Goal: Transaction & Acquisition: Purchase product/service

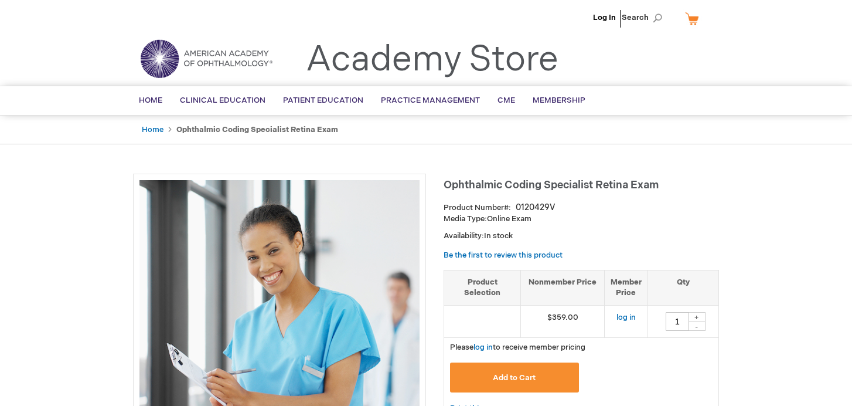
type input "1"
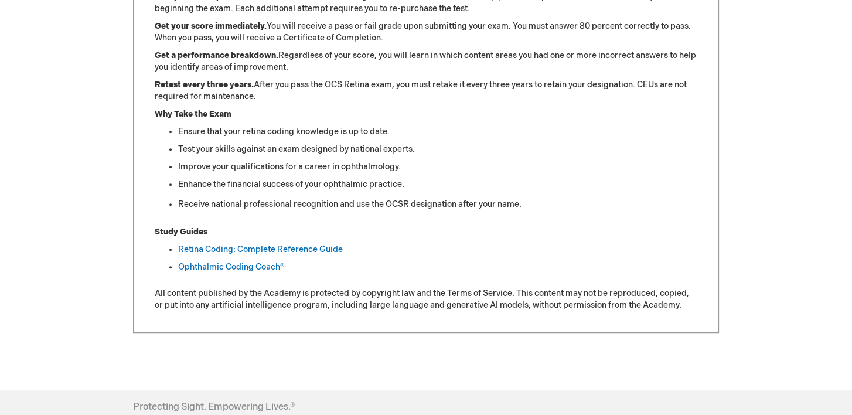
scroll to position [604, 0]
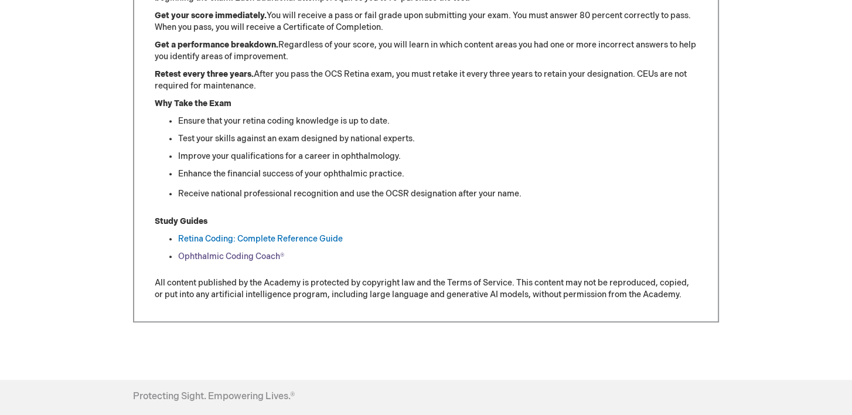
click at [266, 251] on link "Ophthalmic Coding Coach®" at bounding box center [231, 256] width 106 height 10
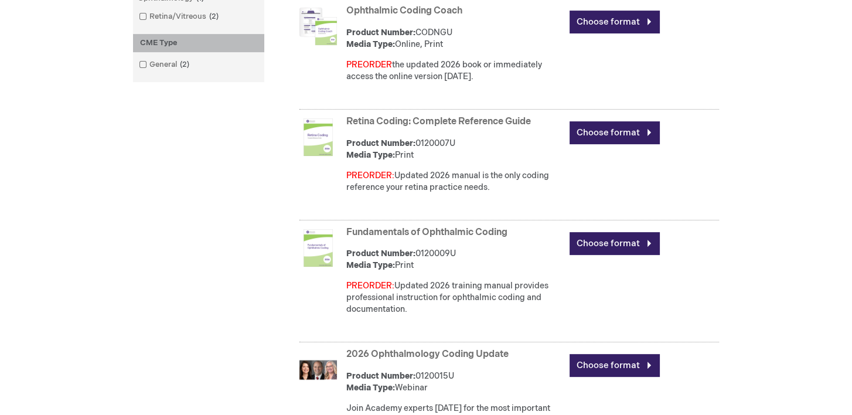
scroll to position [518, 0]
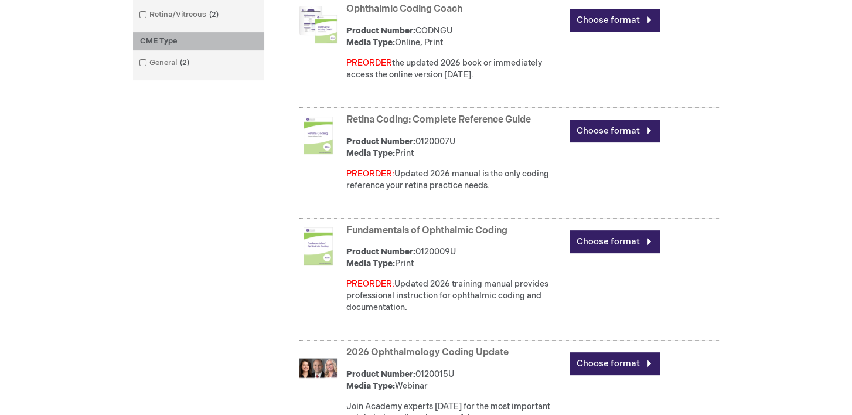
click at [413, 354] on link "2026 Ophthalmology Coding Update" at bounding box center [427, 352] width 162 height 11
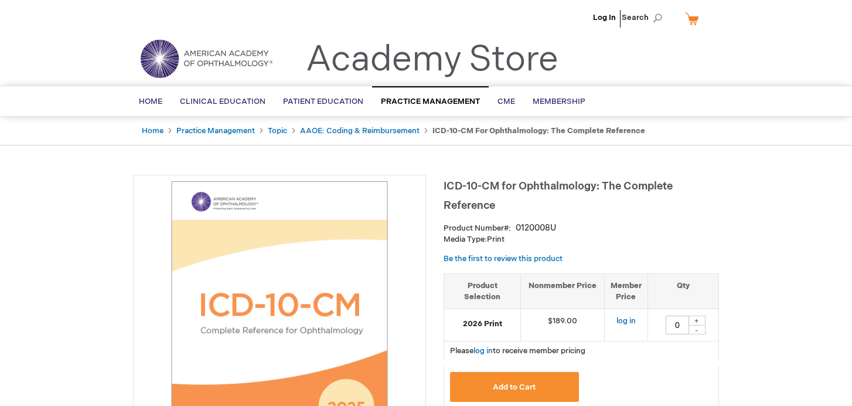
type input "0"
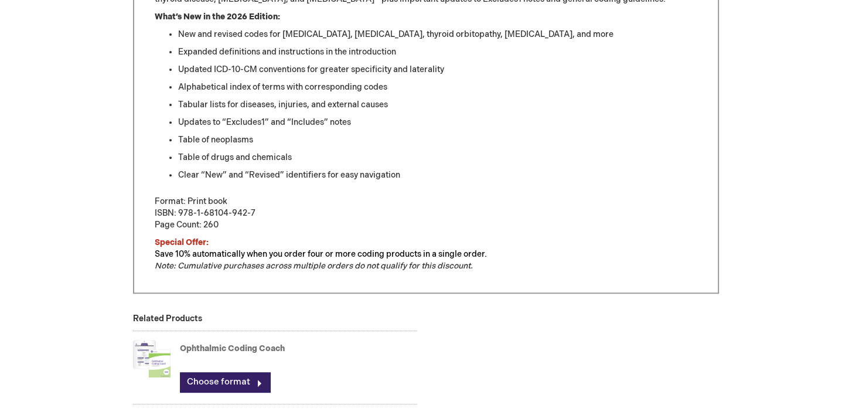
scroll to position [849, 0]
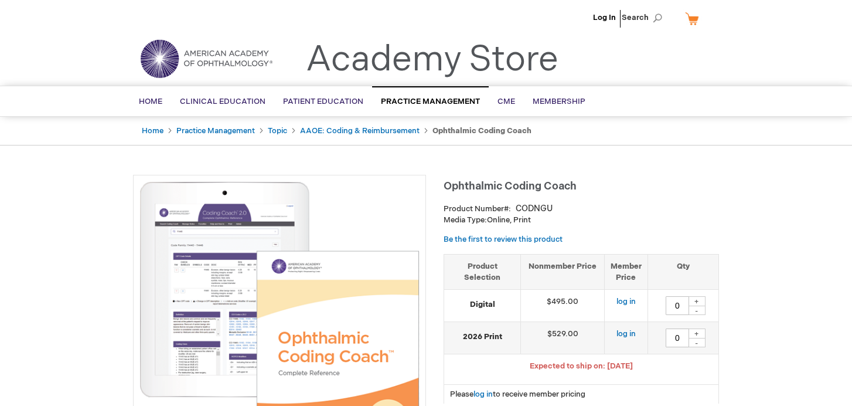
type input "0"
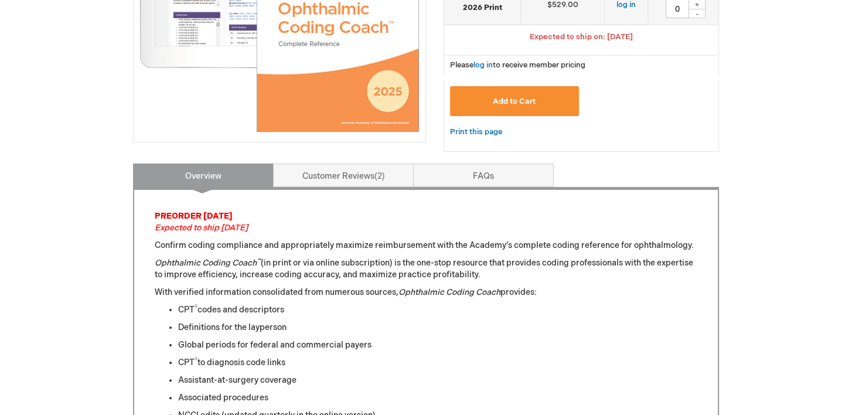
scroll to position [282, 0]
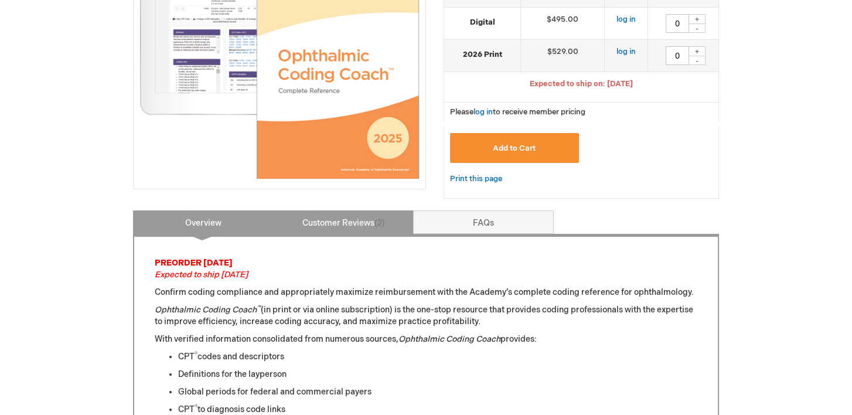
click at [373, 218] on link "Customer Reviews 2" at bounding box center [343, 221] width 141 height 23
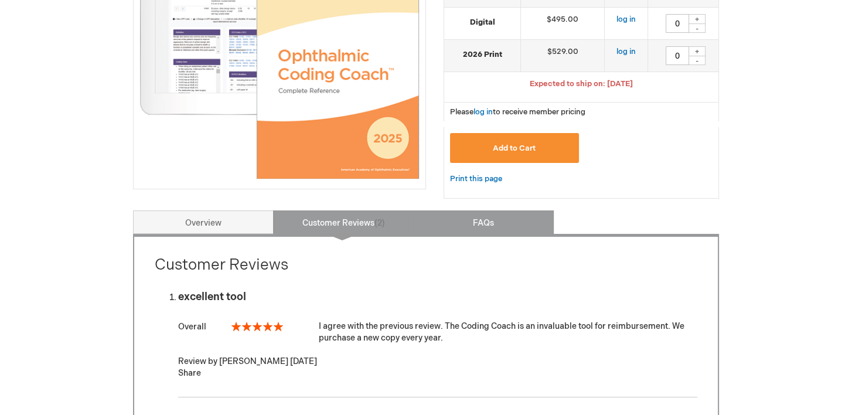
click at [458, 220] on link "FAQs" at bounding box center [483, 221] width 141 height 23
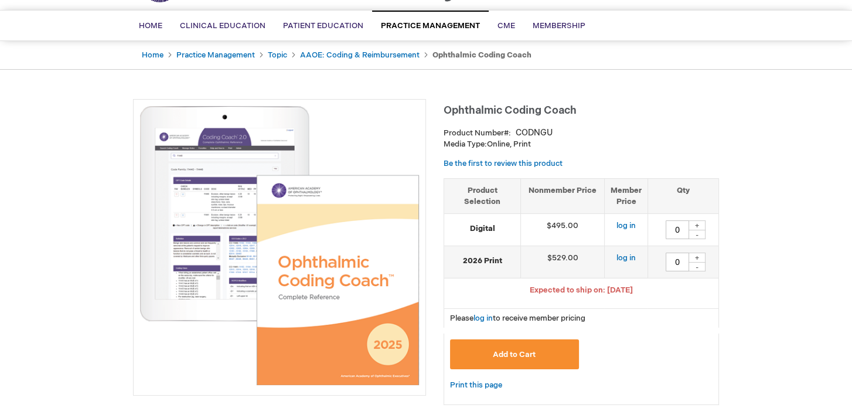
scroll to position [74, 0]
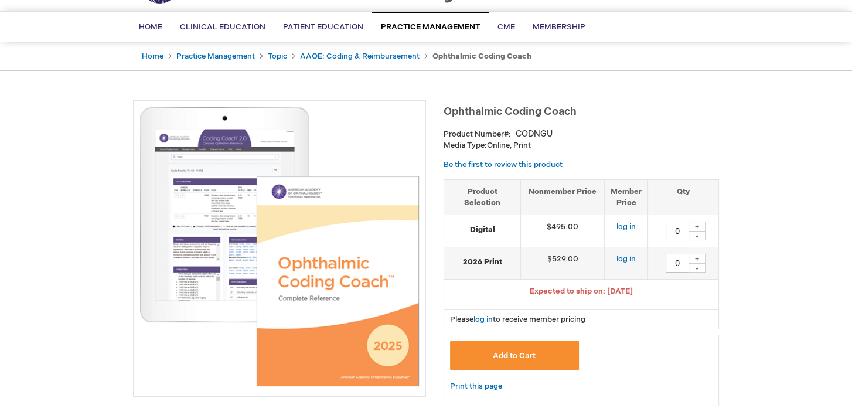
click at [202, 161] on img at bounding box center [280, 247] width 280 height 280
click at [318, 246] on img at bounding box center [280, 247] width 280 height 280
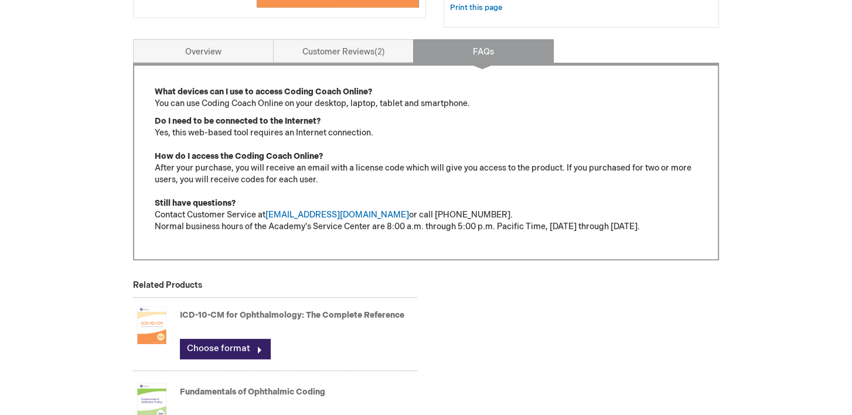
scroll to position [455, 0]
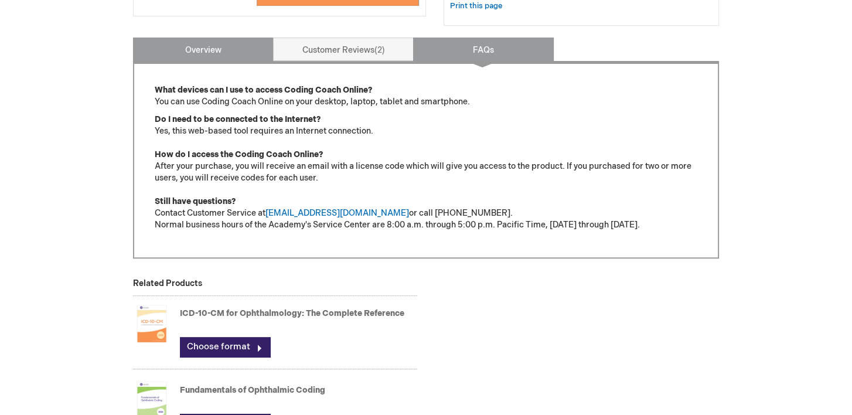
click at [181, 50] on link "Overview" at bounding box center [203, 49] width 141 height 23
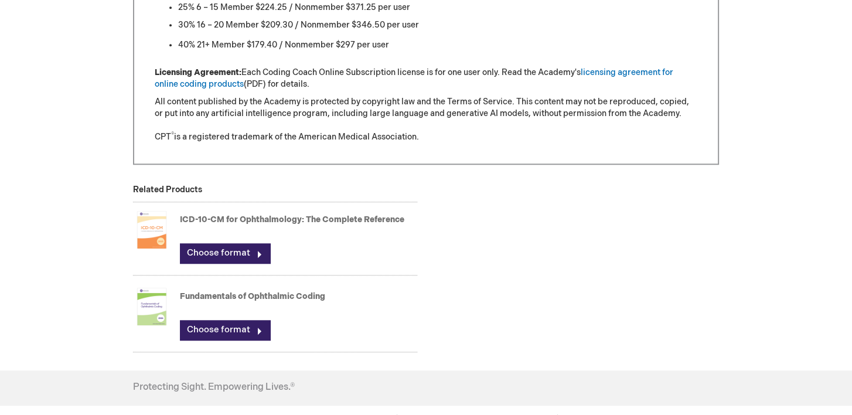
scroll to position [1237, 0]
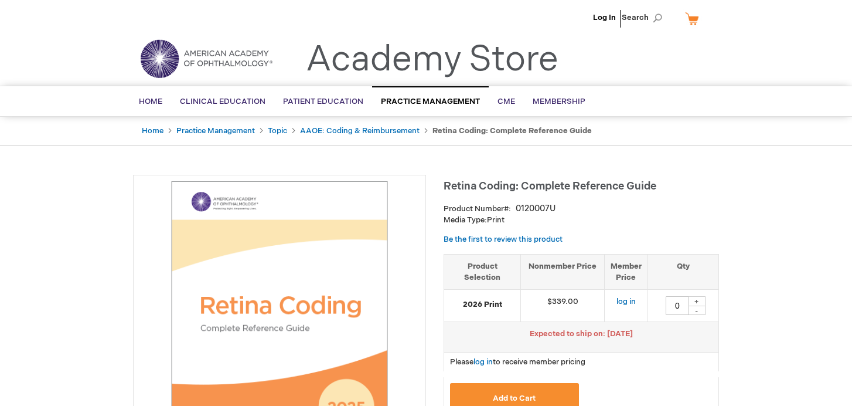
type input "0"
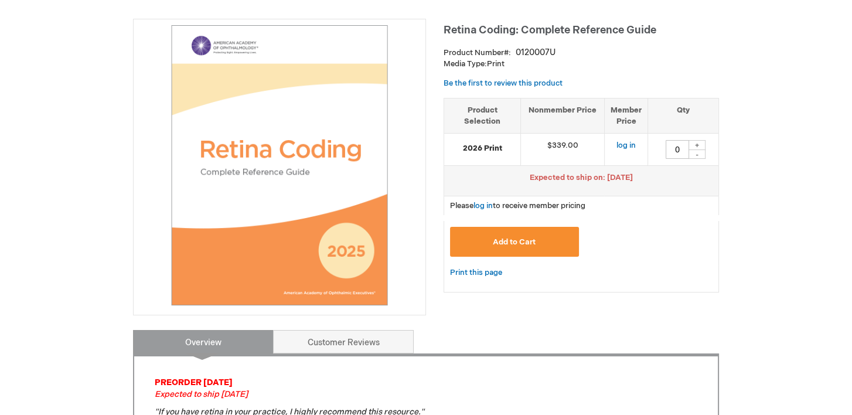
scroll to position [155, 0]
click at [288, 158] on img at bounding box center [280, 166] width 280 height 280
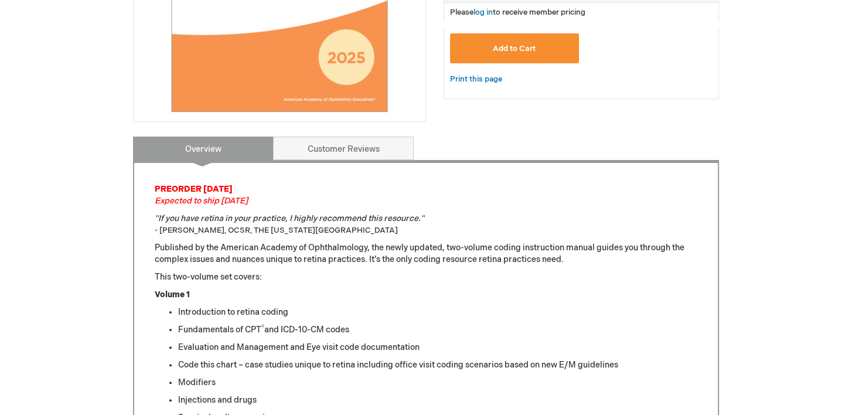
scroll to position [348, 0]
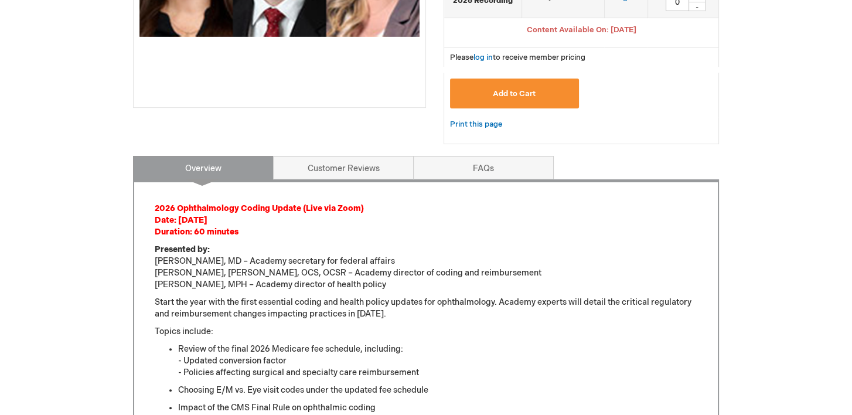
scroll to position [363, 0]
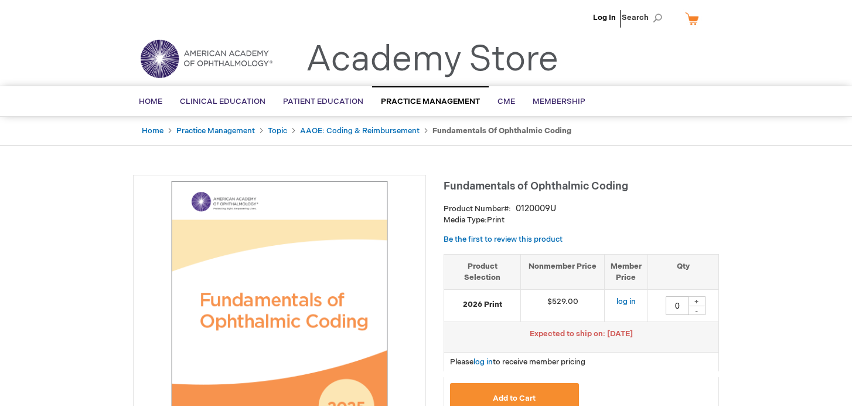
type input "0"
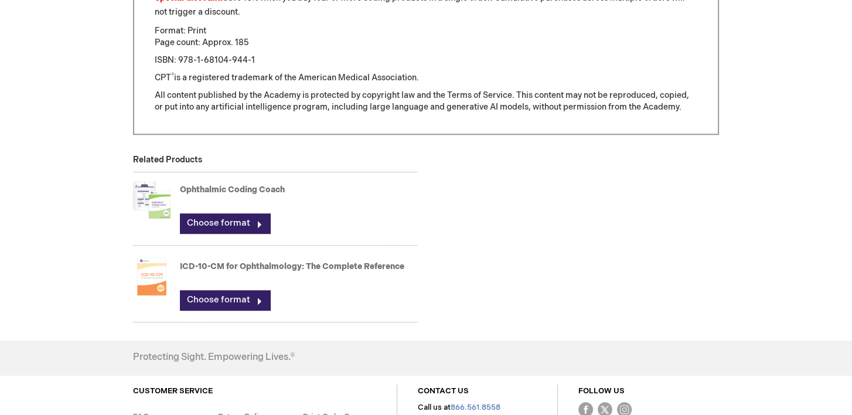
scroll to position [955, 0]
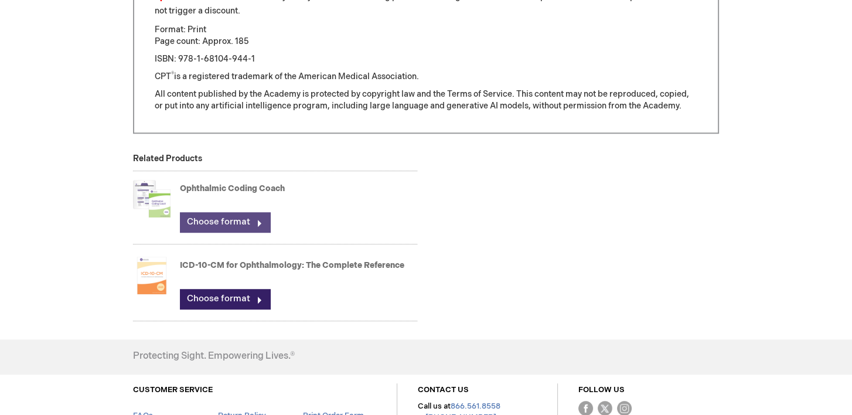
click at [246, 224] on link "Choose format" at bounding box center [225, 222] width 90 height 20
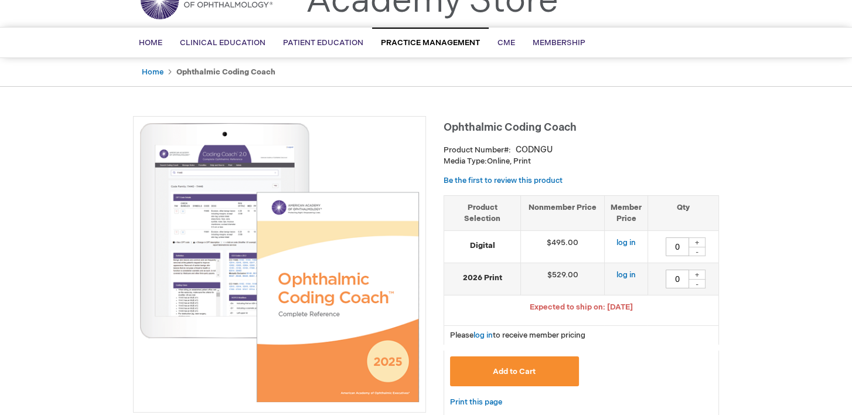
scroll to position [59, 0]
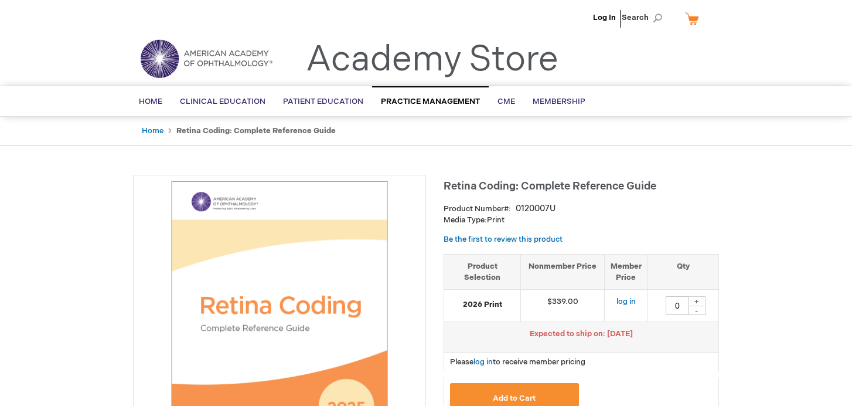
type input "0"
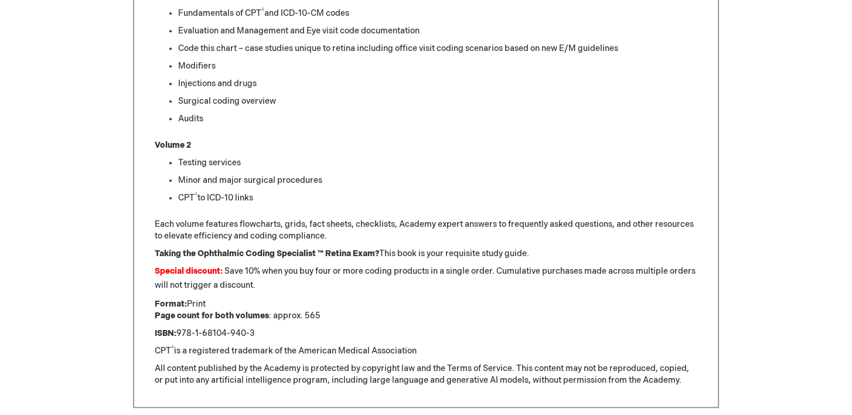
scroll to position [1049, 0]
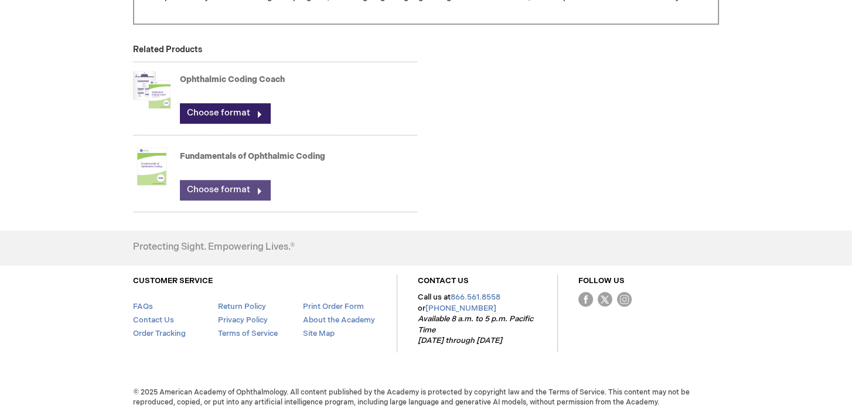
click at [215, 188] on link "Choose format" at bounding box center [225, 190] width 90 height 20
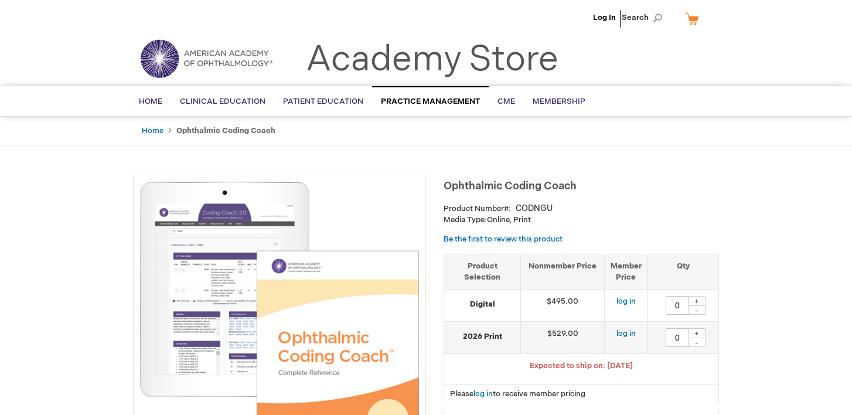
type input "0"
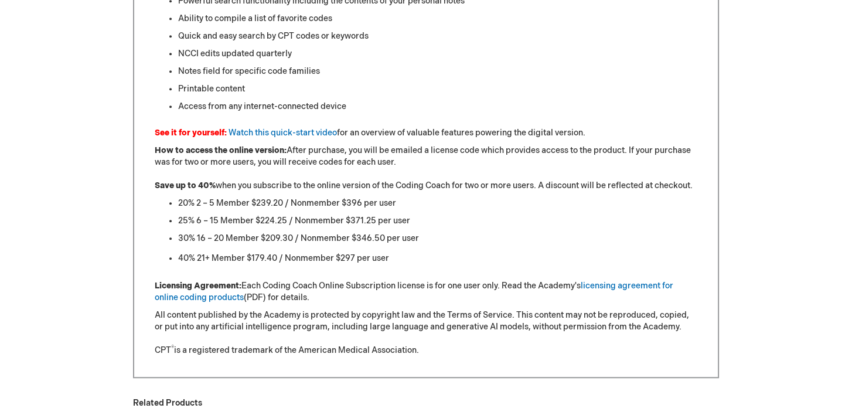
scroll to position [1027, 0]
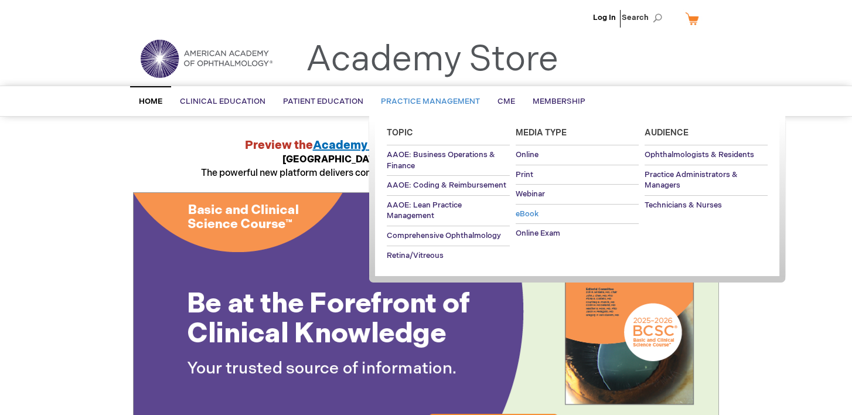
click at [532, 213] on span "eBook" at bounding box center [527, 213] width 23 height 9
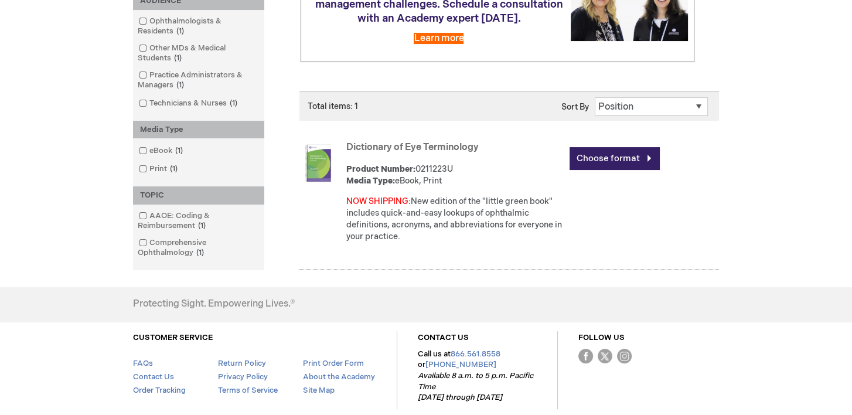
scroll to position [254, 0]
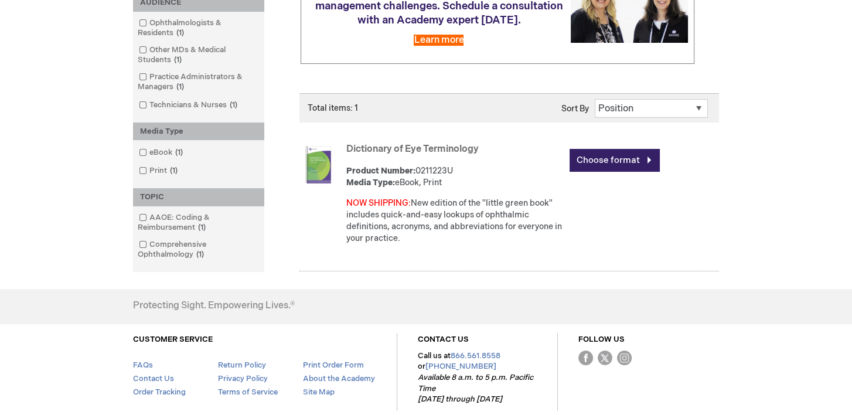
click at [412, 155] on link "Dictionary of Eye Terminology" at bounding box center [412, 149] width 132 height 11
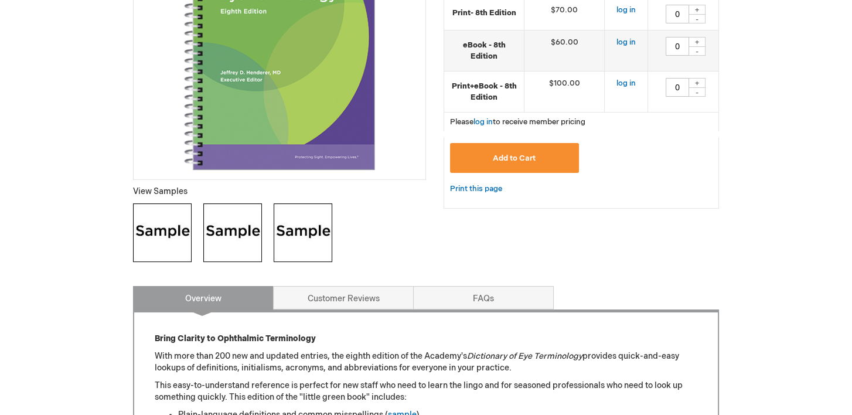
scroll to position [294, 0]
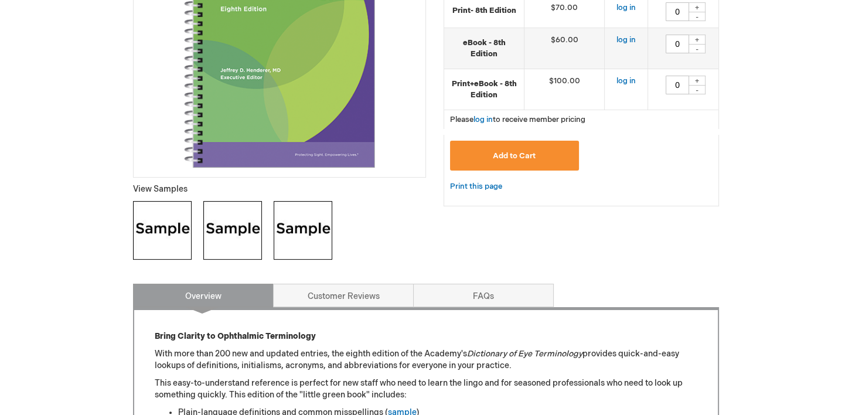
click at [168, 230] on img at bounding box center [162, 230] width 59 height 59
click at [232, 226] on img at bounding box center [232, 230] width 59 height 59
click at [320, 249] on img at bounding box center [303, 230] width 59 height 59
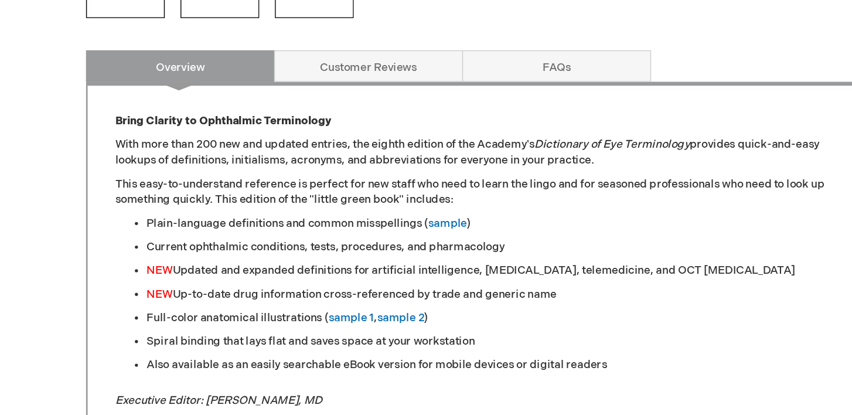
scroll to position [445, 0]
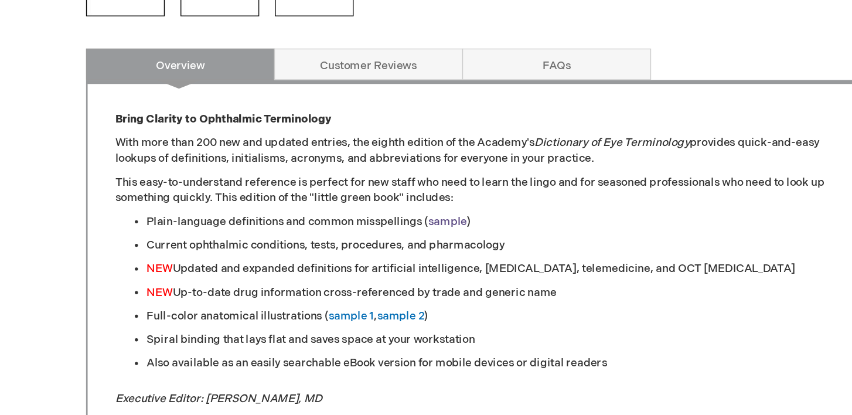
click at [405, 260] on link "sample" at bounding box center [402, 261] width 29 height 10
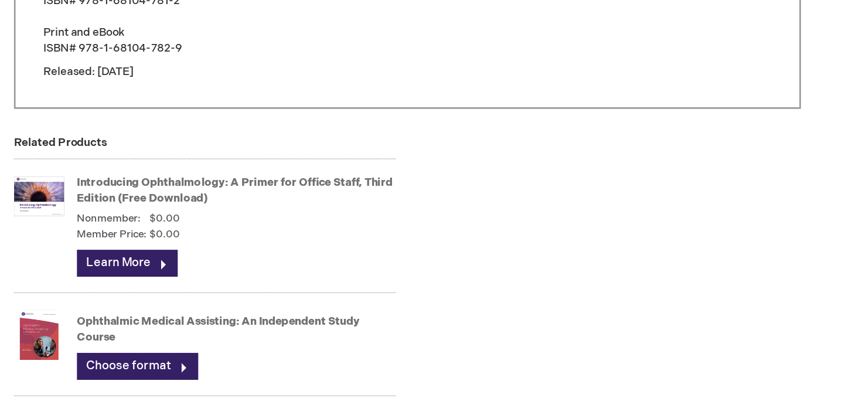
scroll to position [966, 0]
click at [372, 237] on link "Introducing Ophthalmology: A Primer for Office Staff, Third Edition (Free Downl…" at bounding box center [297, 248] width 235 height 22
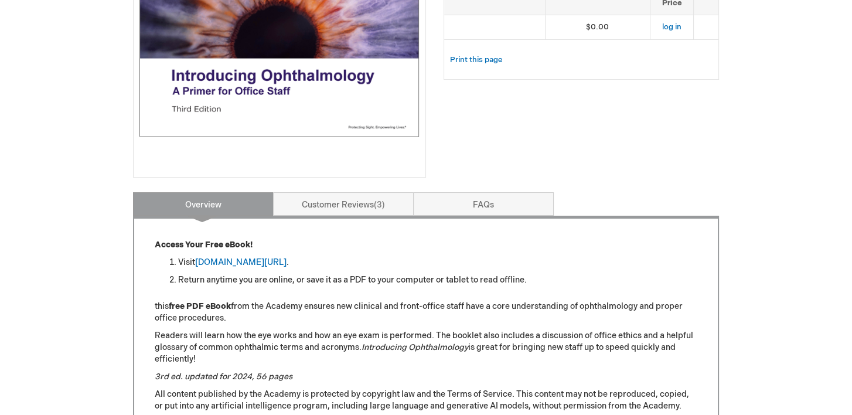
scroll to position [295, 0]
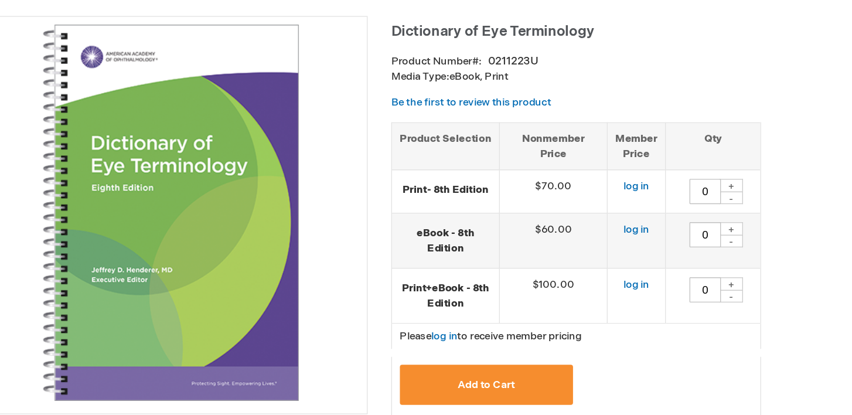
scroll to position [140, 0]
click at [648, 182] on td "0 + -" at bounding box center [683, 202] width 71 height 41
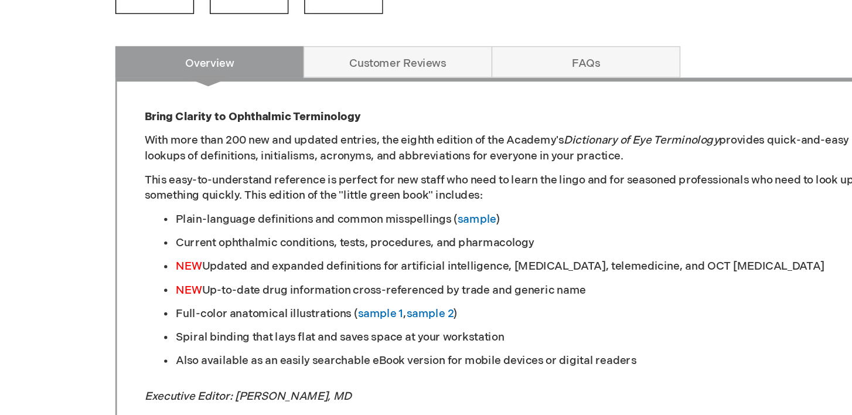
scroll to position [543, 0]
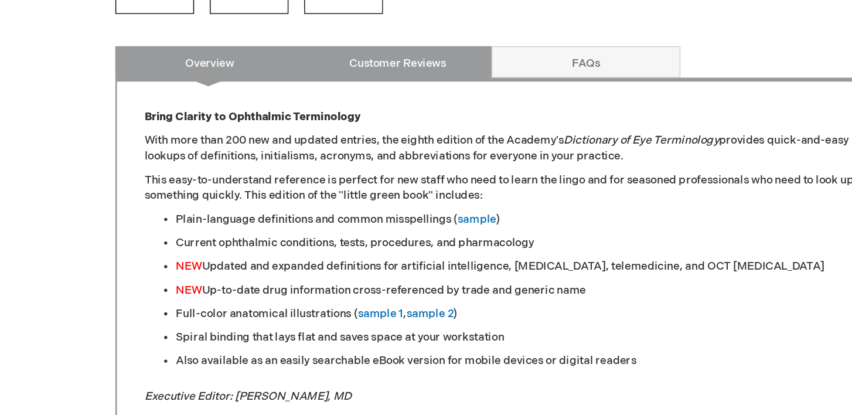
click at [334, 44] on link "Customer Reviews" at bounding box center [343, 46] width 141 height 23
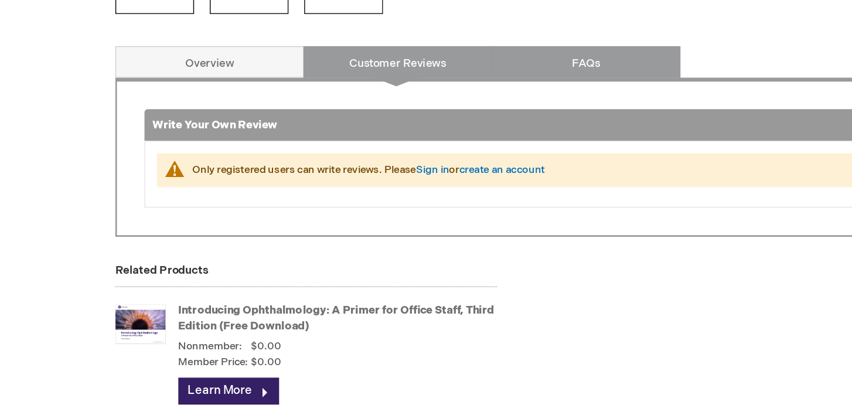
click at [462, 46] on link "FAQs" at bounding box center [483, 46] width 141 height 23
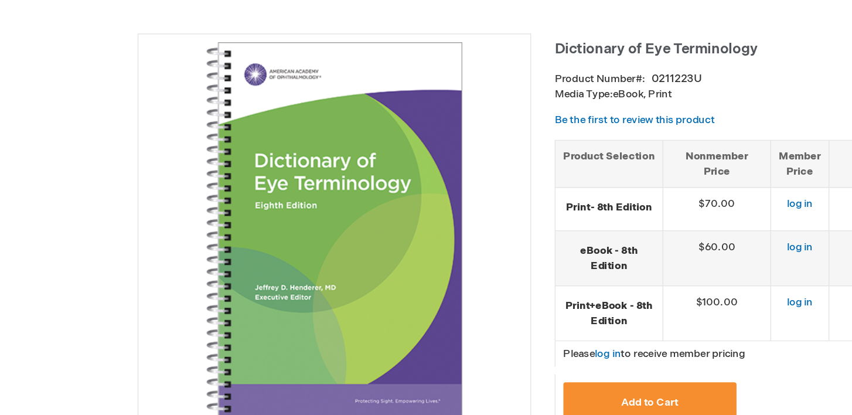
scroll to position [144, 0]
click at [617, 190] on link "log in" at bounding box center [626, 189] width 19 height 9
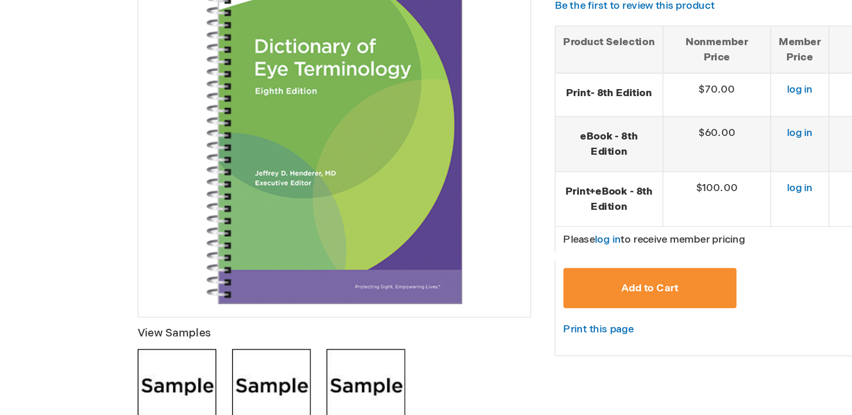
scroll to position [130, 0]
click at [501, 321] on span "Add to Cart" at bounding box center [514, 319] width 43 height 9
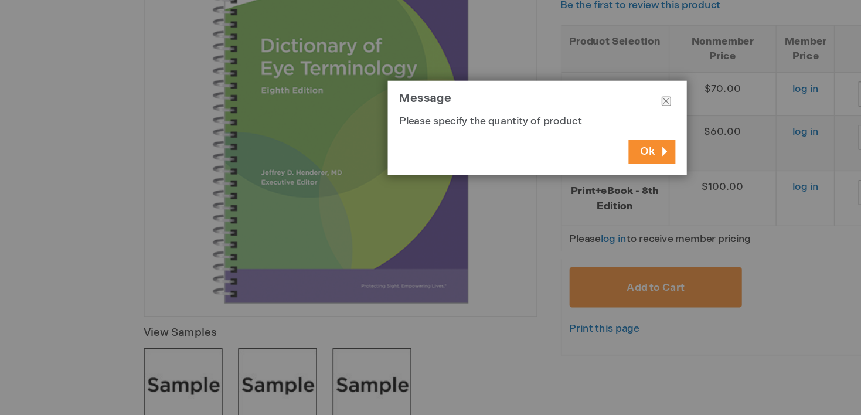
click at [508, 215] on span "Ok" at bounding box center [513, 218] width 11 height 10
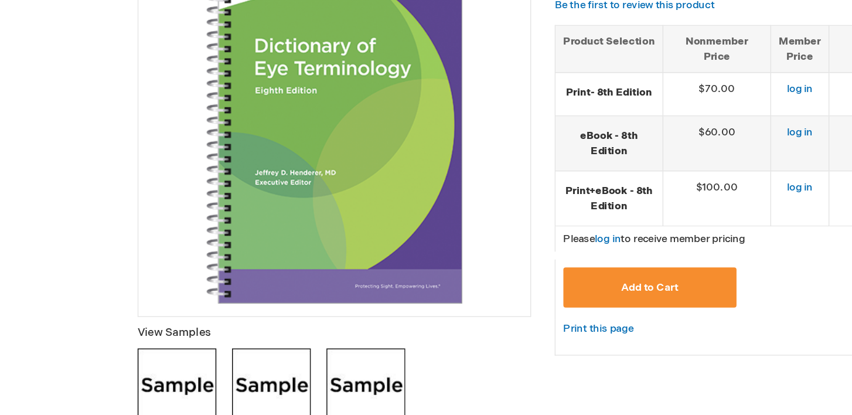
click at [488, 214] on strong "eBook - 8th Edition" at bounding box center [484, 213] width 68 height 22
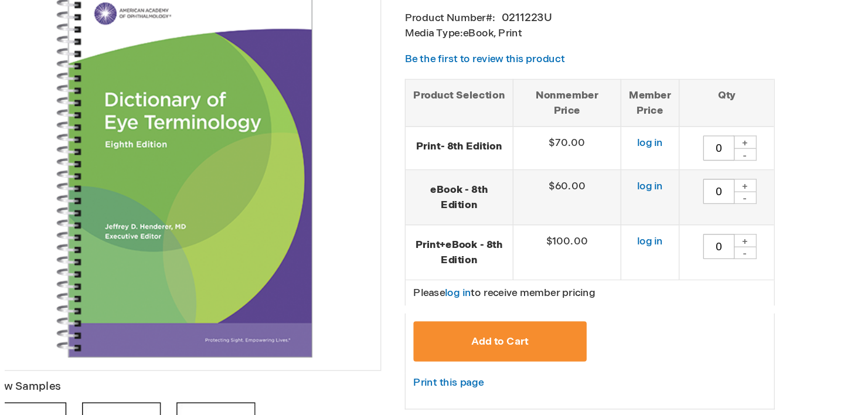
scroll to position [129, 0]
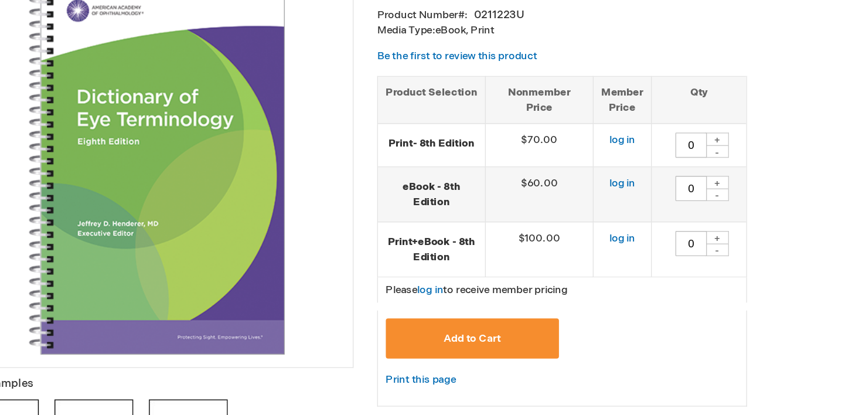
click at [694, 202] on div "+" at bounding box center [697, 204] width 18 height 10
type input "1"
click at [539, 327] on button "Add to Cart" at bounding box center [514, 320] width 129 height 30
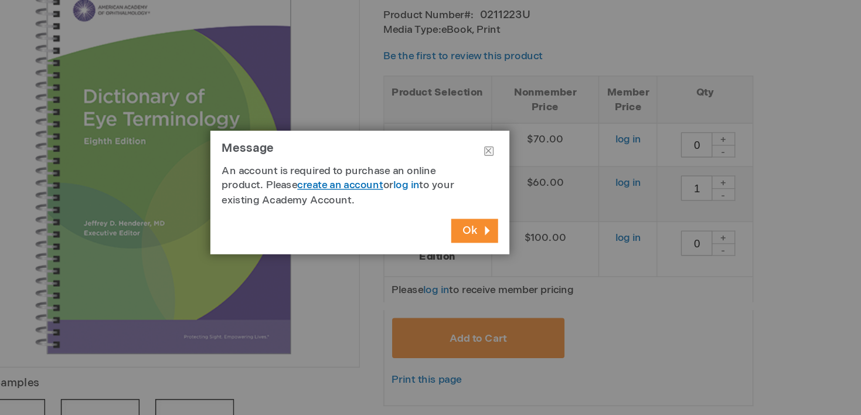
click at [435, 205] on link "create an account" at bounding box center [417, 206] width 64 height 9
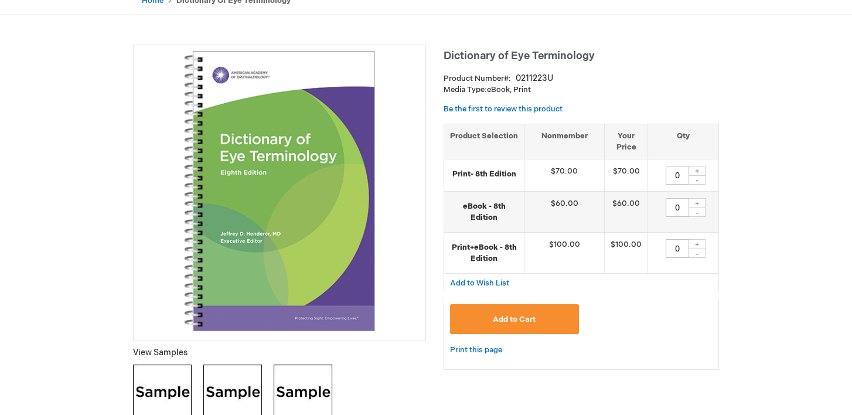
scroll to position [131, 0]
click at [691, 171] on div "+" at bounding box center [697, 170] width 18 height 10
type input "1"
click at [556, 324] on button "Add to Cart" at bounding box center [514, 319] width 129 height 30
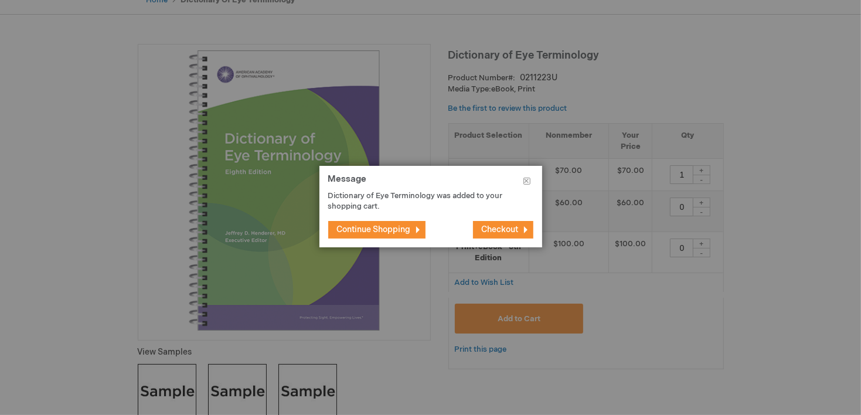
click at [402, 229] on span "Continue Shopping" at bounding box center [374, 230] width 74 height 10
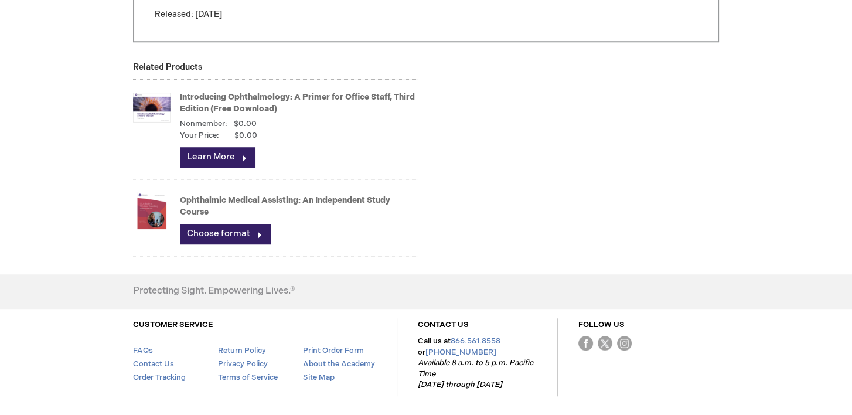
scroll to position [1112, 0]
click at [341, 93] on link "Introducing Ophthalmology: A Primer for Office Staff, Third Edition (Free Downl…" at bounding box center [297, 102] width 235 height 22
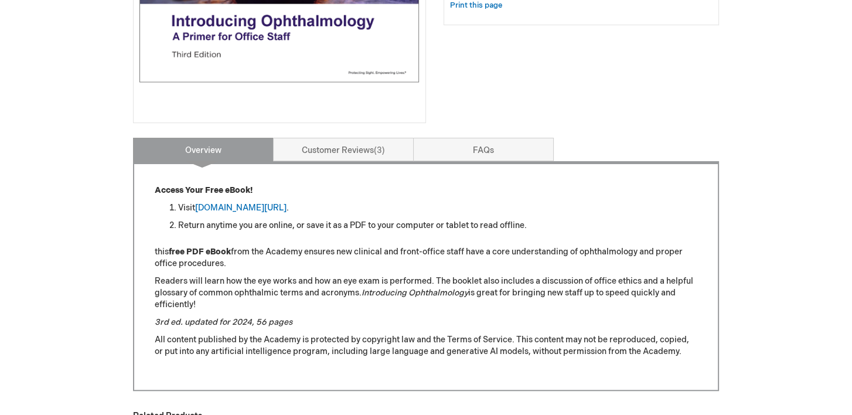
scroll to position [348, 0]
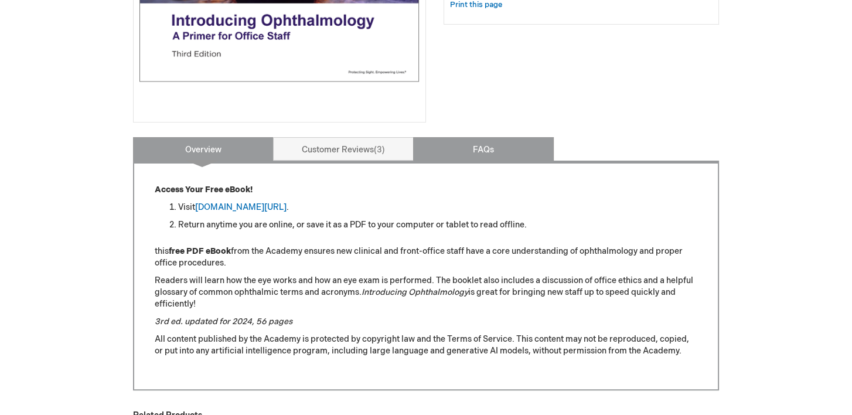
click at [457, 155] on link "FAQs" at bounding box center [483, 148] width 141 height 23
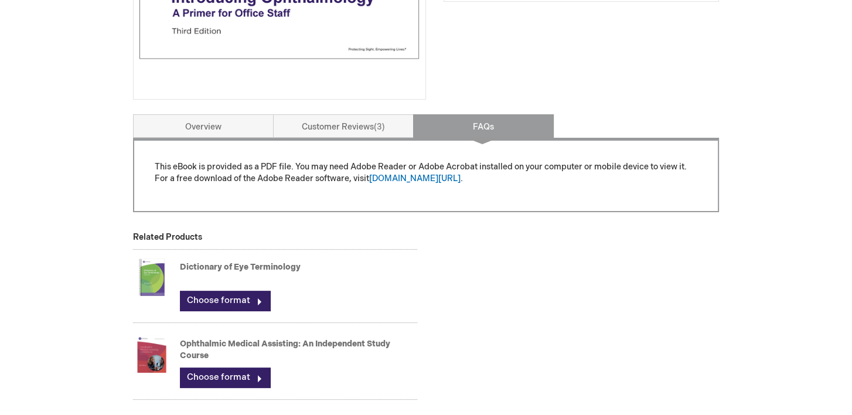
scroll to position [355, 0]
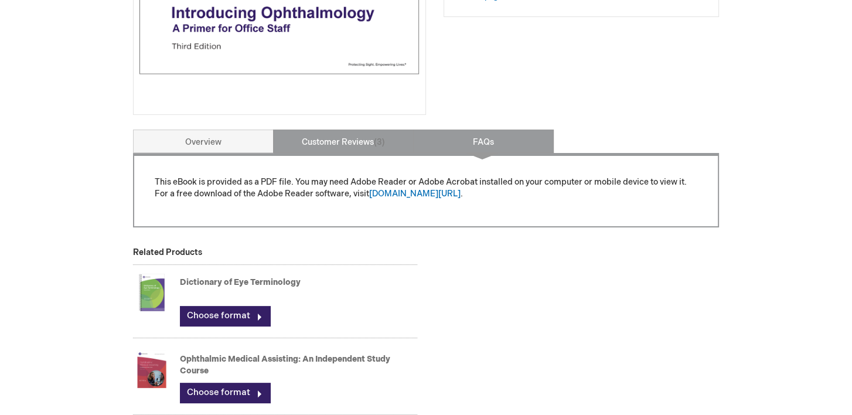
click at [330, 141] on link "Customer Reviews 3" at bounding box center [343, 141] width 141 height 23
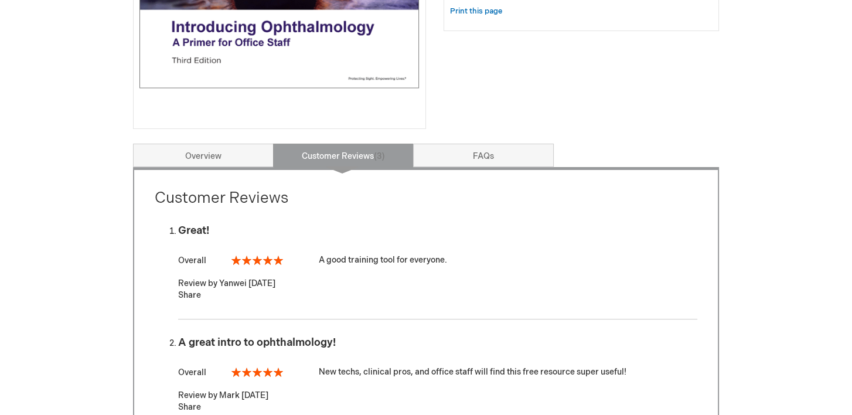
scroll to position [289, 0]
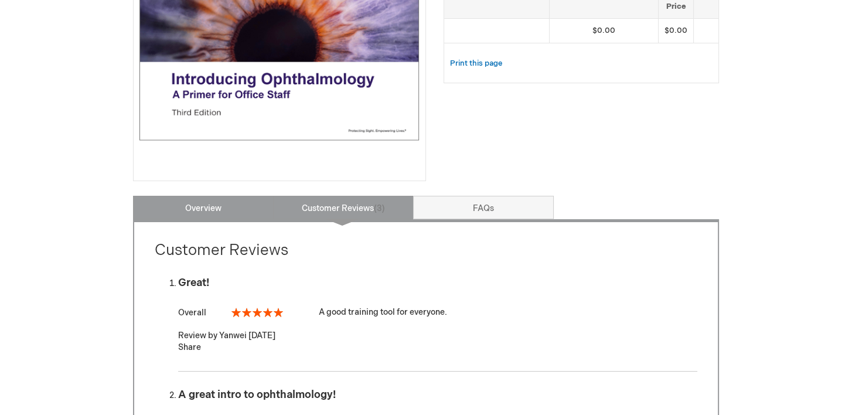
click at [189, 205] on link "Overview" at bounding box center [203, 207] width 141 height 23
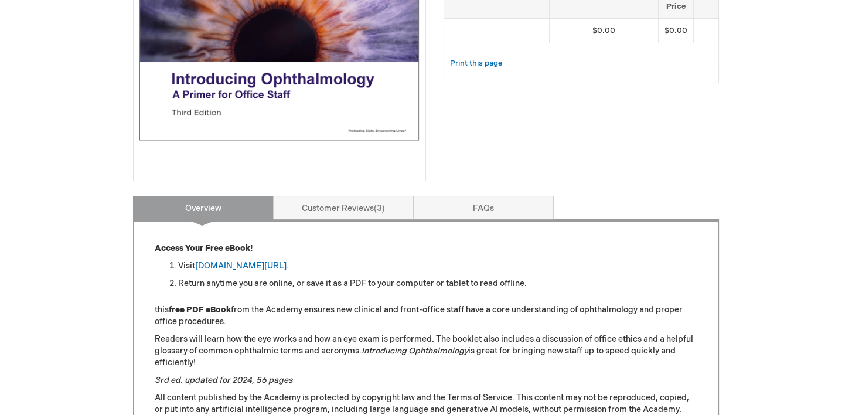
scroll to position [484, 0]
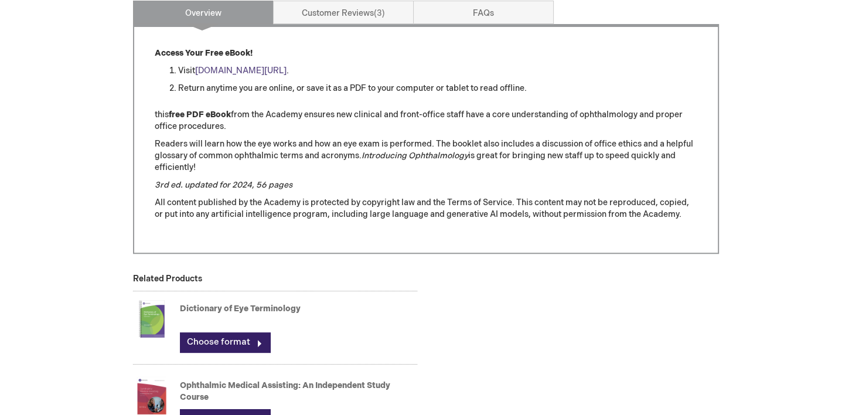
click at [229, 70] on link "[DOMAIN_NAME][URL]" at bounding box center [240, 71] width 91 height 10
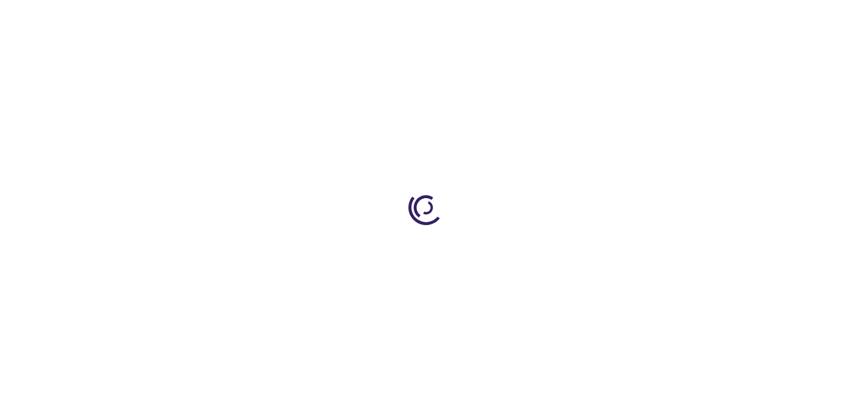
type input "0"
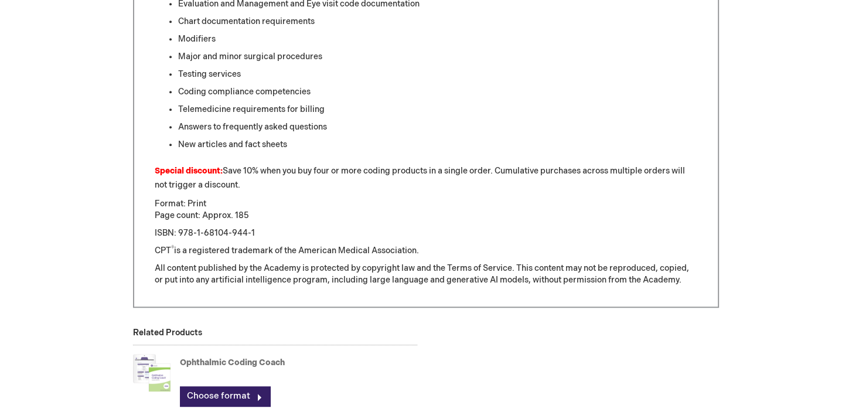
scroll to position [570, 0]
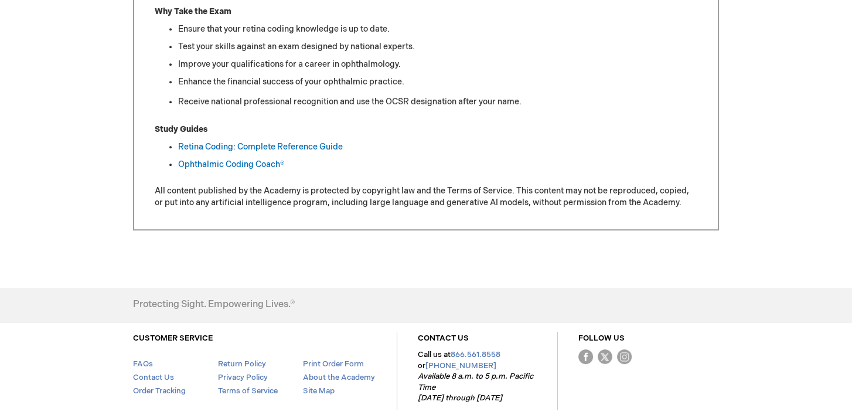
scroll to position [754, 0]
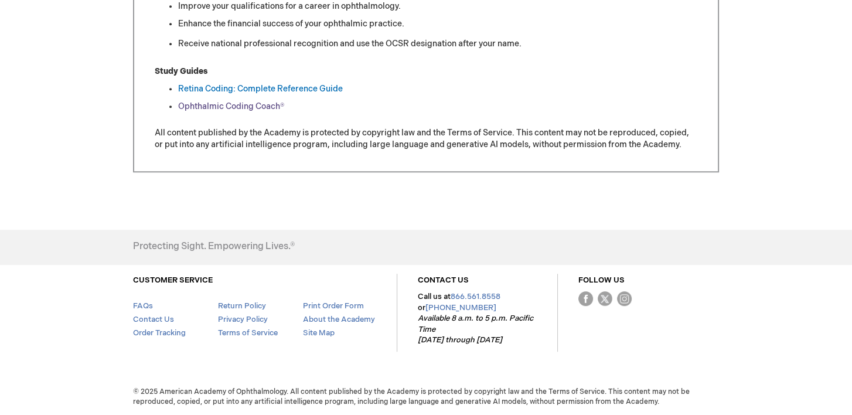
click at [244, 110] on link "Ophthalmic Coding Coach®" at bounding box center [231, 106] width 106 height 10
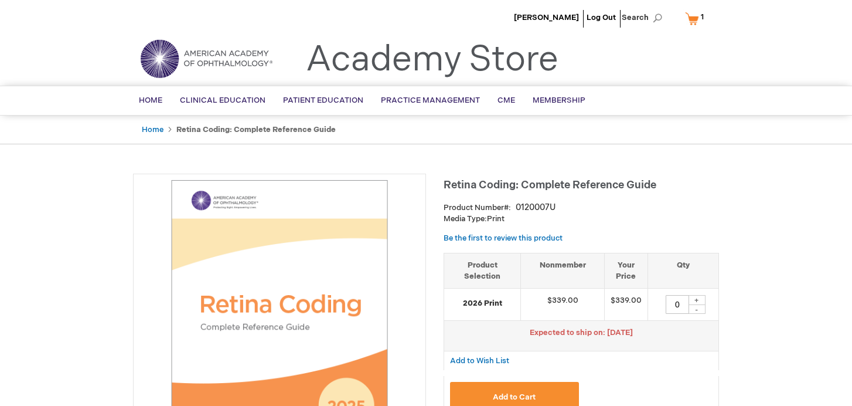
type input "0"
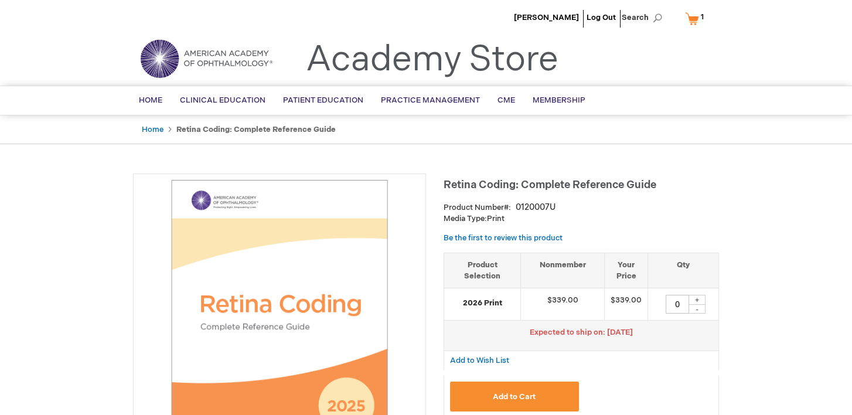
scroll to position [1, 0]
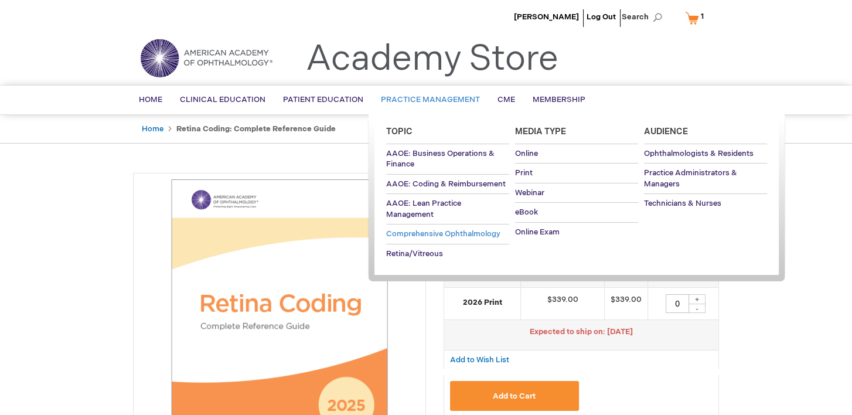
click at [442, 226] on link "Comprehensive Ophthalmology" at bounding box center [447, 234] width 123 height 19
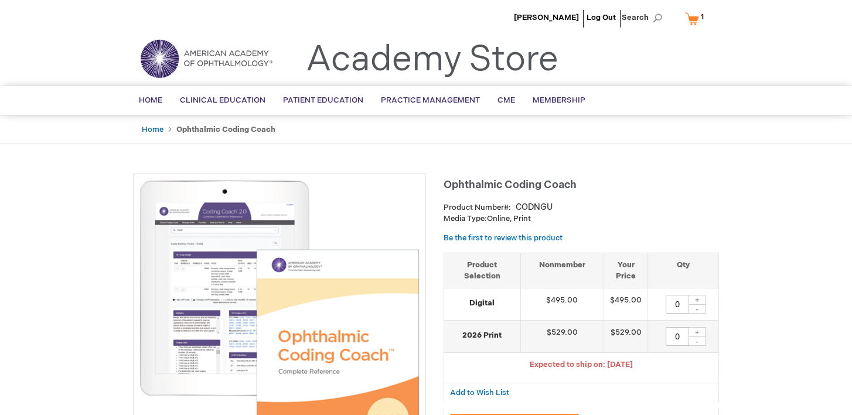
click at [690, 20] on link "My Cart 1 1 items" at bounding box center [697, 18] width 29 height 21
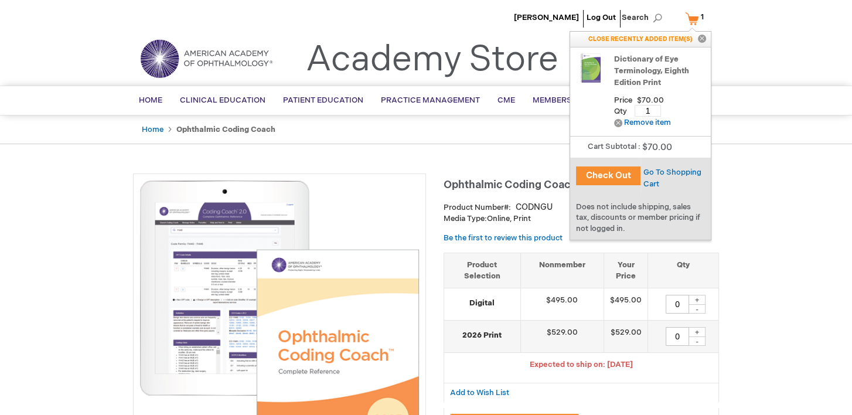
click at [690, 20] on link "My Cart 1 1 items" at bounding box center [697, 18] width 29 height 21
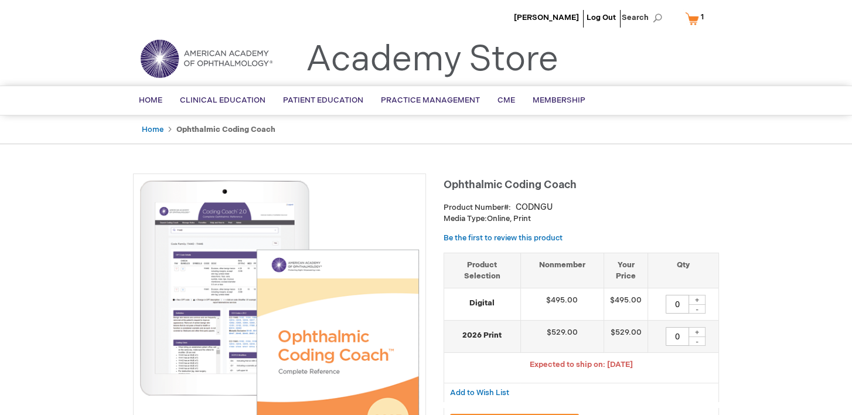
click at [695, 14] on link "My Cart 1 1 items" at bounding box center [697, 18] width 29 height 21
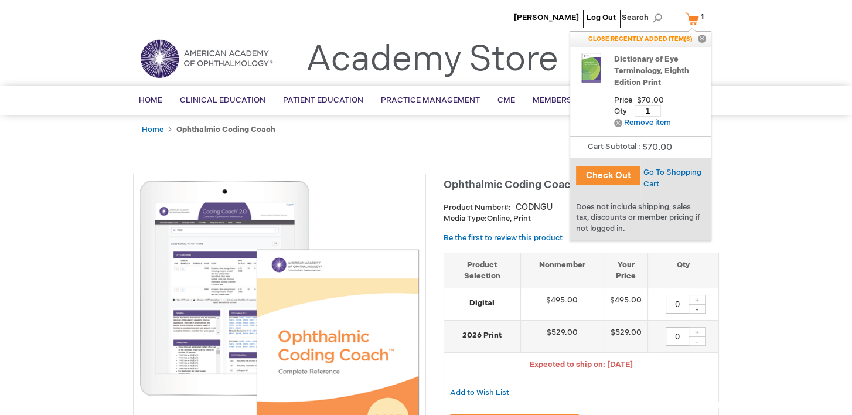
click at [633, 70] on link "Dictionary of Eye Terminology, Eighth Edition Print" at bounding box center [659, 70] width 91 height 35
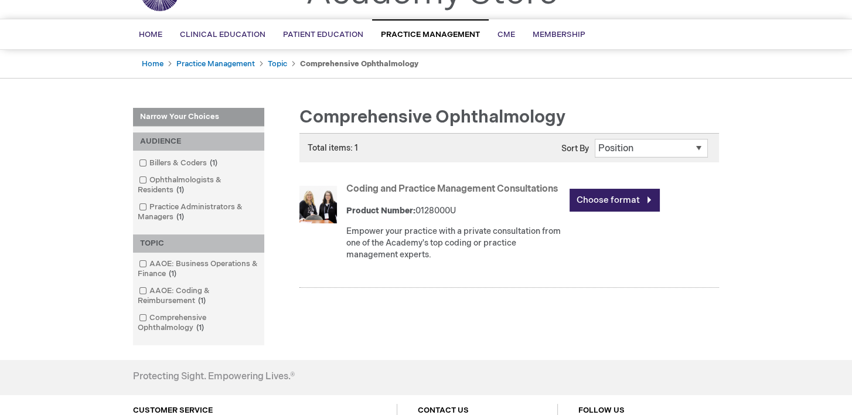
scroll to position [68, 0]
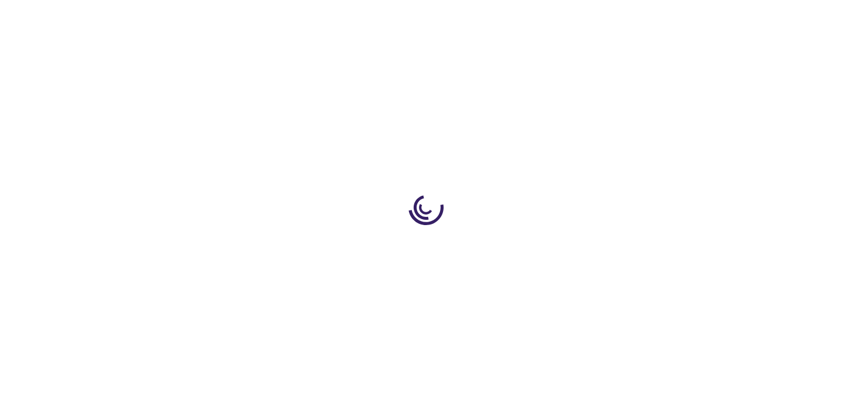
type input "0"
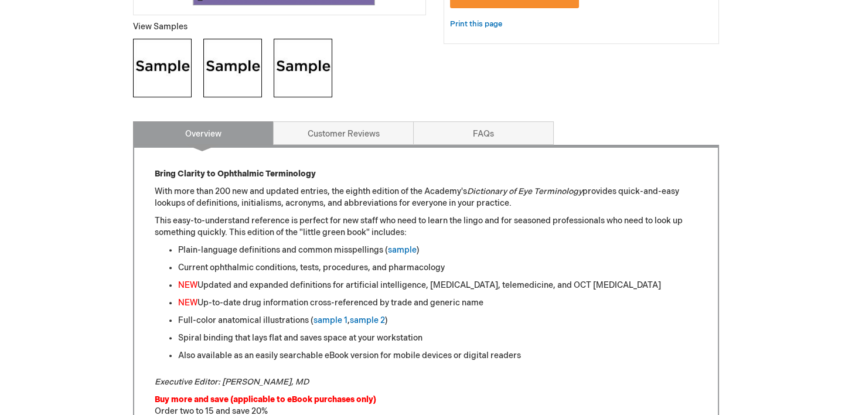
scroll to position [458, 0]
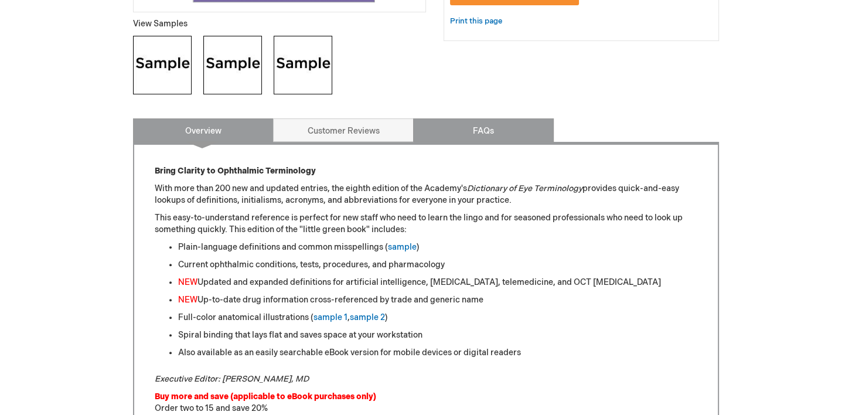
click at [474, 125] on link "FAQs" at bounding box center [483, 129] width 141 height 23
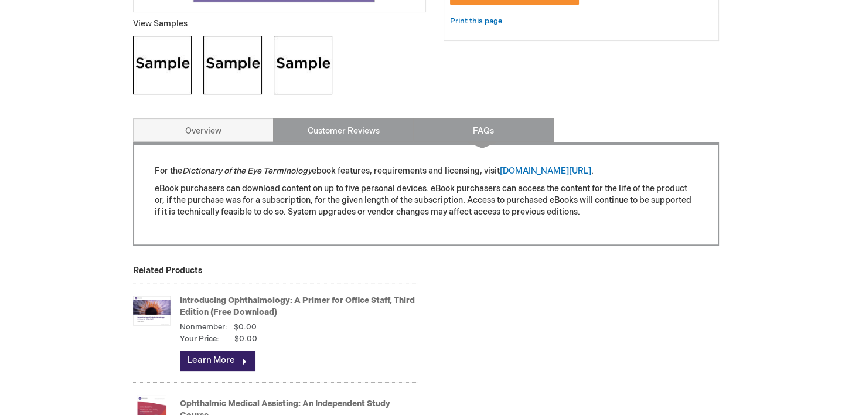
click at [362, 124] on link "Customer Reviews" at bounding box center [343, 129] width 141 height 23
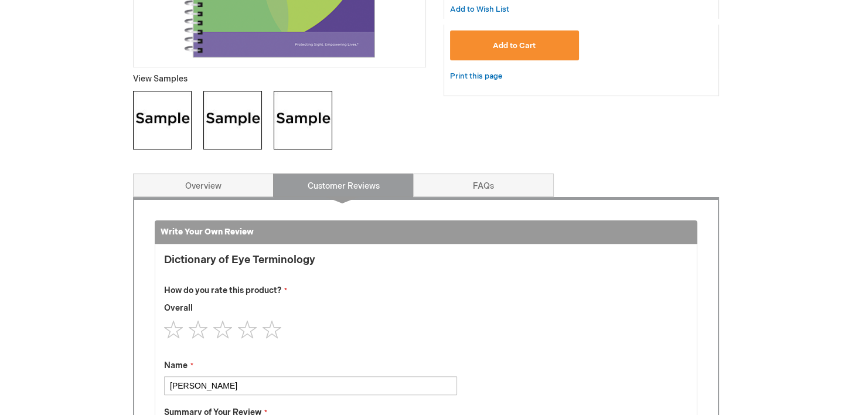
scroll to position [404, 0]
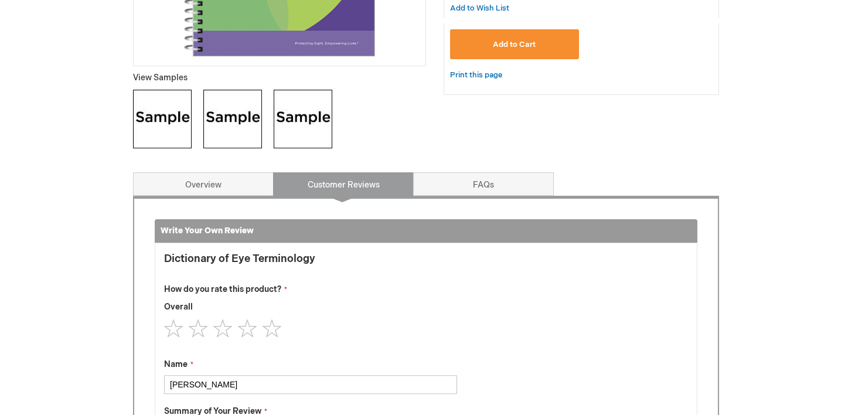
click at [305, 102] on img at bounding box center [303, 119] width 59 height 59
